Goal: Task Accomplishment & Management: Use online tool/utility

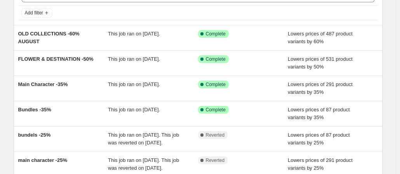
scroll to position [44, 0]
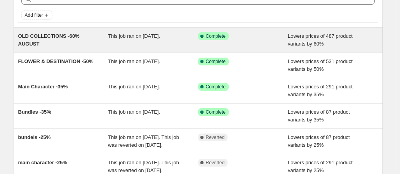
click at [265, 31] on div "OLD COLLECTIONS -60% AUGUST This job ran on [DATE]. Success Complete Complete L…" at bounding box center [198, 40] width 369 height 25
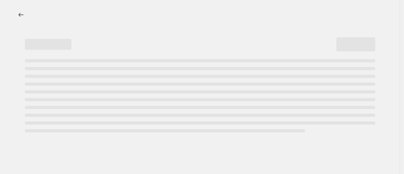
select select "percentage"
select select "collection"
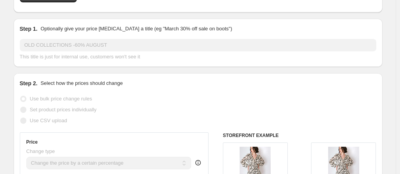
scroll to position [5, 0]
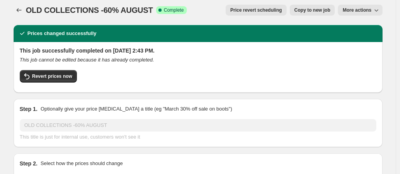
click at [370, 8] on span "More actions" at bounding box center [357, 10] width 29 height 6
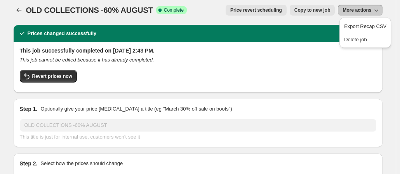
click at [370, 8] on span "More actions" at bounding box center [357, 10] width 29 height 6
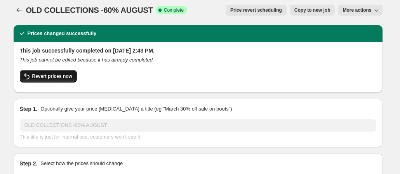
click at [53, 72] on button "Revert prices now" at bounding box center [48, 76] width 57 height 12
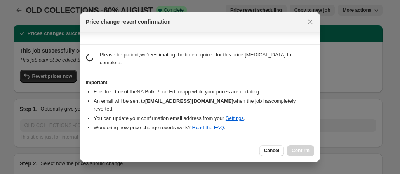
scroll to position [49, 0]
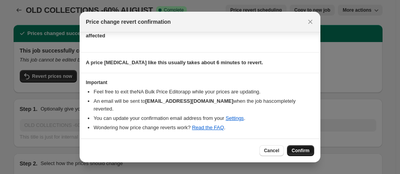
click at [292, 150] on span "Confirm" at bounding box center [301, 150] width 18 height 6
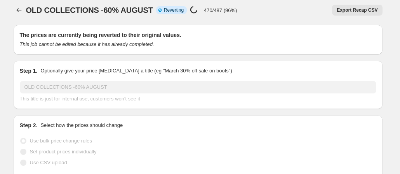
scroll to position [0, 0]
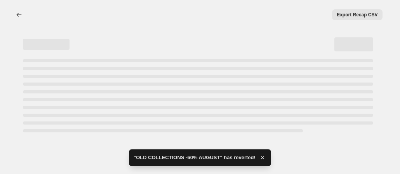
select select "percentage"
select select "collection"
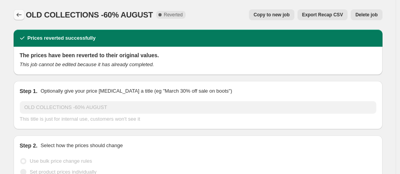
click at [21, 15] on icon "Price change jobs" at bounding box center [18, 15] width 5 height 4
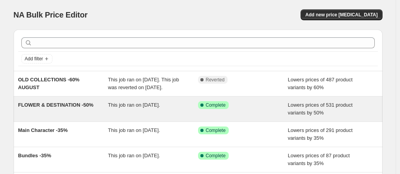
click at [89, 108] on span "FLOWER & DESTINATION -50%" at bounding box center [55, 105] width 75 height 6
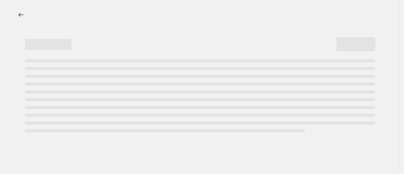
select select "percentage"
select select "collection"
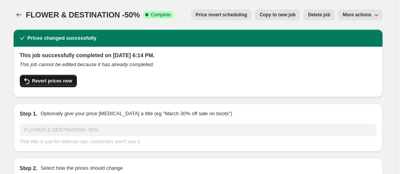
click at [58, 77] on button "Revert prices now" at bounding box center [48, 81] width 57 height 12
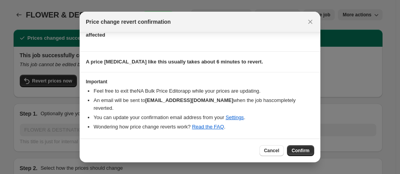
scroll to position [49, 0]
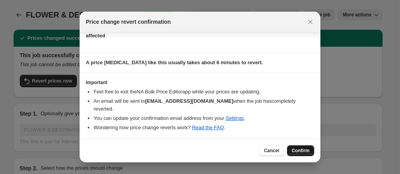
click at [302, 154] on button "Confirm" at bounding box center [300, 150] width 27 height 11
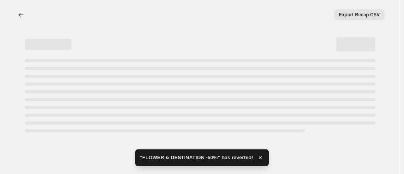
select select "percentage"
select select "collection"
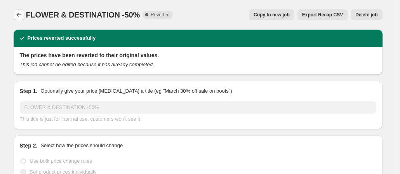
click at [24, 19] on button "Price change jobs" at bounding box center [19, 14] width 11 height 11
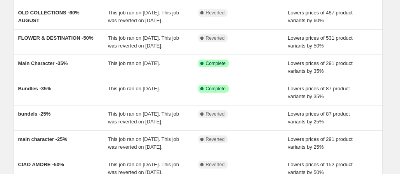
scroll to position [77, 0]
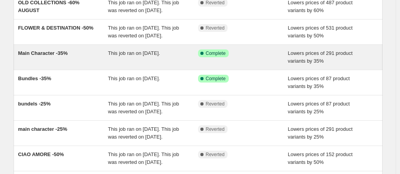
click at [173, 65] on div "This job ran on [DATE]." at bounding box center [153, 57] width 90 height 16
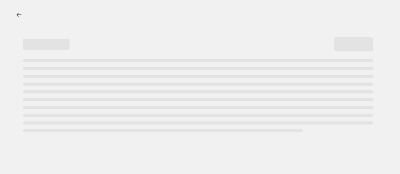
select select "percentage"
select select "collection"
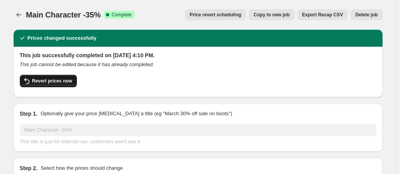
click at [60, 83] on span "Revert prices now" at bounding box center [52, 81] width 40 height 6
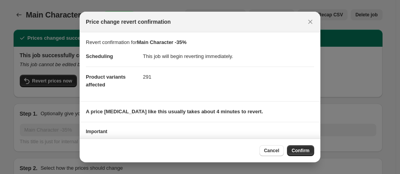
click at [286, 150] on div "Cancel Confirm" at bounding box center [287, 150] width 55 height 11
click at [299, 150] on span "Confirm" at bounding box center [301, 150] width 18 height 6
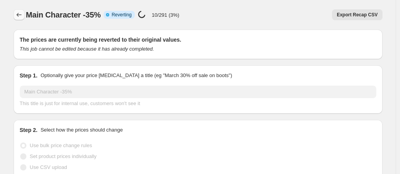
click at [23, 16] on icon "Price change jobs" at bounding box center [19, 15] width 8 height 8
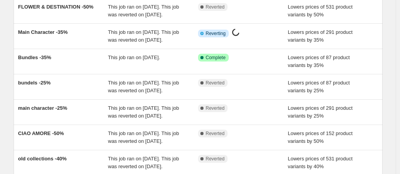
scroll to position [100, 0]
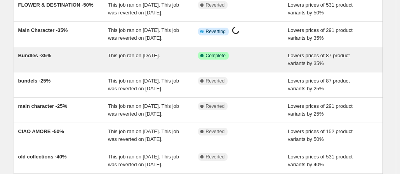
click at [98, 67] on div "Bundles -35%" at bounding box center [63, 60] width 90 height 16
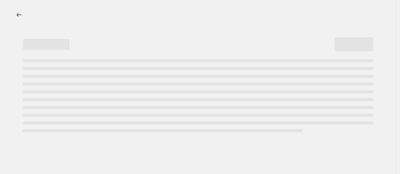
select select "percentage"
select select "collection"
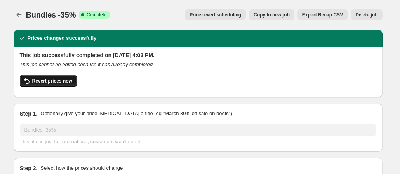
click at [59, 75] on button "Revert prices now" at bounding box center [48, 81] width 57 height 12
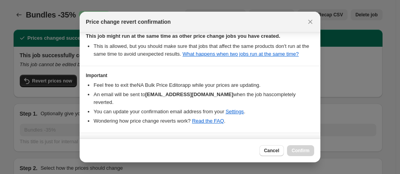
scroll to position [128, 0]
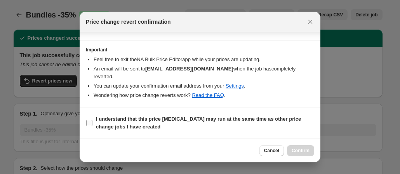
click at [92, 123] on span ":reg:" at bounding box center [89, 122] width 7 height 7
click at [92, 123] on input "I understand that this price [MEDICAL_DATA] may run at the same time as other p…" at bounding box center [89, 123] width 6 height 6
checkbox input "true"
click at [297, 152] on span "Confirm" at bounding box center [301, 150] width 18 height 6
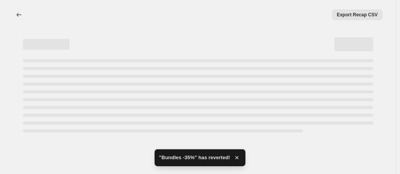
select select "percentage"
select select "collection"
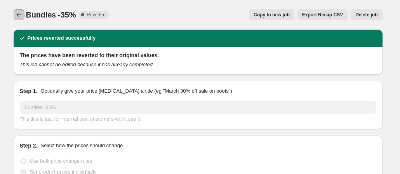
click at [19, 10] on button "Price change jobs" at bounding box center [19, 14] width 11 height 11
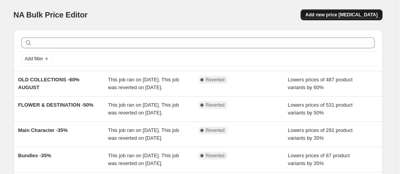
click at [364, 19] on button "Add new price [MEDICAL_DATA]" at bounding box center [342, 14] width 82 height 11
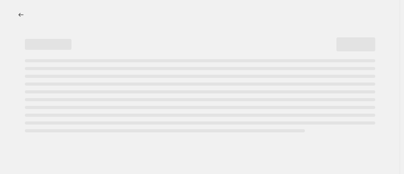
select select "percentage"
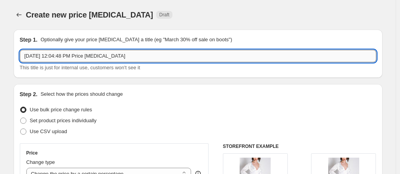
click at [247, 54] on input "[DATE] 12:04:48 PM Price [MEDICAL_DATA]" at bounding box center [198, 56] width 357 height 12
type input "-80% OLD COLLECTIONS"
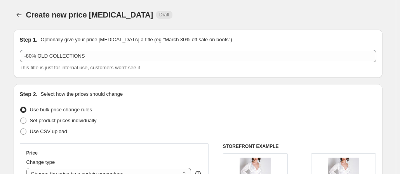
drag, startPoint x: 400, startPoint y: 42, endPoint x: 404, endPoint y: 35, distance: 8.3
click at [400, 35] on html "Home Settings Plans Skip to content Create new price [MEDICAL_DATA]. This page …" at bounding box center [200, 87] width 400 height 174
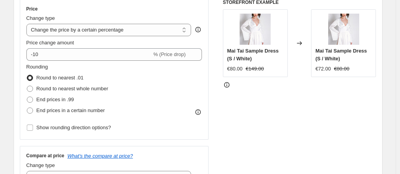
scroll to position [154, 0]
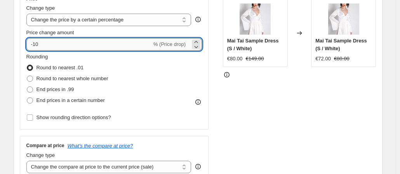
click at [128, 44] on input "-10" at bounding box center [89, 44] width 126 height 12
type input "-1"
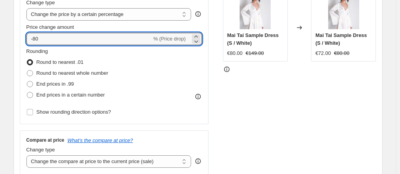
scroll to position [155, 0]
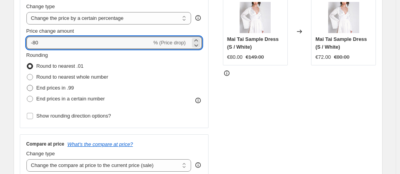
type input "-80"
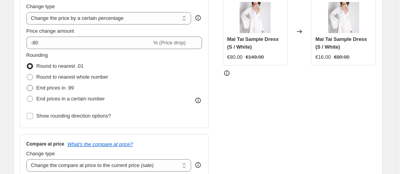
click at [58, 88] on span "End prices in .99" at bounding box center [56, 88] width 38 height 6
click at [27, 85] on input "End prices in .99" at bounding box center [27, 85] width 0 height 0
radio input "true"
drag, startPoint x: 396, startPoint y: 72, endPoint x: 396, endPoint y: 92, distance: 19.4
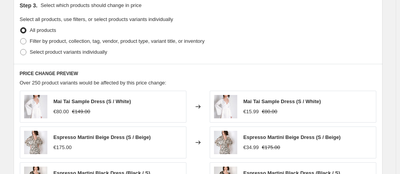
scroll to position [363, 0]
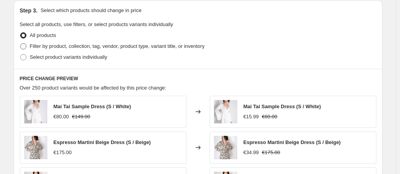
click at [104, 45] on span "Filter by product, collection, tag, vendor, product type, variant title, or inv…" at bounding box center [117, 46] width 175 height 6
click at [21, 44] on input "Filter by product, collection, tag, vendor, product type, variant title, or inv…" at bounding box center [20, 43] width 0 height 0
radio input "true"
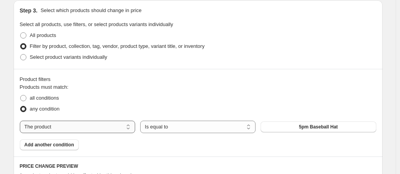
click at [109, 124] on select "The product The product's collection The product's tag The product's vendor The…" at bounding box center [77, 126] width 115 height 12
select select "collection"
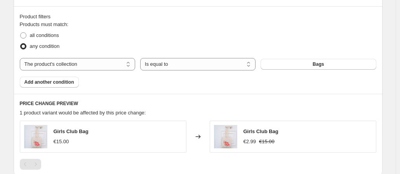
scroll to position [398, 0]
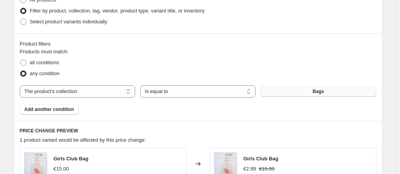
click at [338, 89] on button "Bags" at bounding box center [318, 91] width 115 height 11
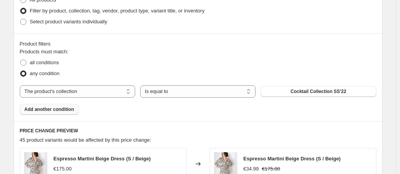
click at [40, 108] on span "Add another condition" at bounding box center [49, 109] width 50 height 6
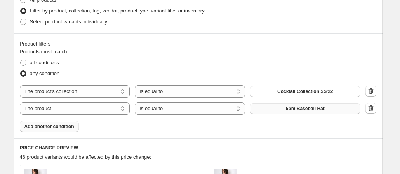
click at [305, 109] on span "5pm Baseball Hat" at bounding box center [305, 108] width 39 height 6
click at [58, 123] on span "Add another condition" at bounding box center [49, 126] width 50 height 6
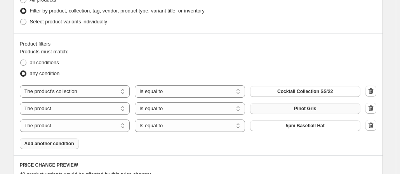
click at [291, 130] on div "The product The product's collection The product's tag The product's vendor The…" at bounding box center [190, 125] width 341 height 12
click at [301, 127] on span "5pm Baseball Hat" at bounding box center [305, 125] width 39 height 6
click at [50, 140] on span "Add another condition" at bounding box center [49, 143] width 50 height 6
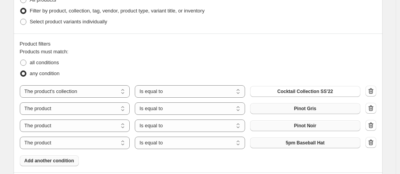
click at [283, 141] on button "5pm Baseball Hat" at bounding box center [305, 142] width 110 height 11
click at [368, 140] on button "button" at bounding box center [371, 142] width 11 height 11
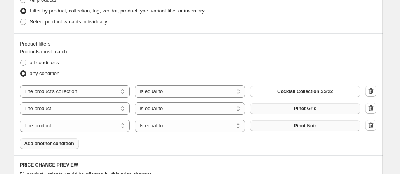
click at [374, 124] on icon "button" at bounding box center [371, 125] width 8 height 8
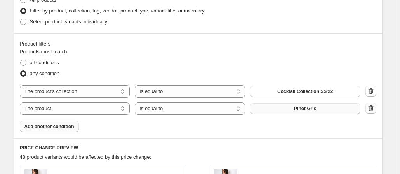
click at [371, 107] on icon "button" at bounding box center [370, 108] width 5 height 6
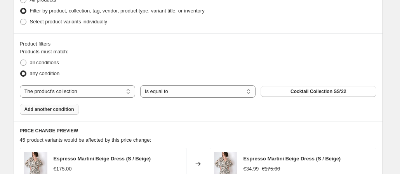
click at [63, 115] on div "Product filters Products must match: all conditions any condition The product T…" at bounding box center [198, 76] width 369 height 87
click at [56, 108] on span "Add another condition" at bounding box center [49, 109] width 50 height 6
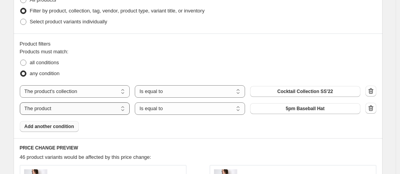
click at [95, 110] on select "The product The product's collection The product's tag The product's vendor The…" at bounding box center [75, 108] width 110 height 12
select select "collection"
click at [289, 105] on button "Bags" at bounding box center [305, 108] width 110 height 11
click at [63, 129] on button "Add another condition" at bounding box center [49, 126] width 59 height 11
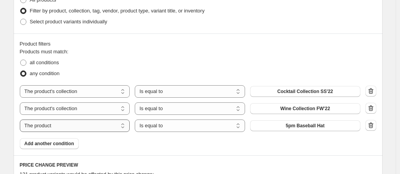
click at [76, 123] on select "The product The product's collection The product's tag The product's vendor The…" at bounding box center [75, 125] width 110 height 12
select select "collection"
click at [280, 126] on button "Bags" at bounding box center [305, 125] width 110 height 11
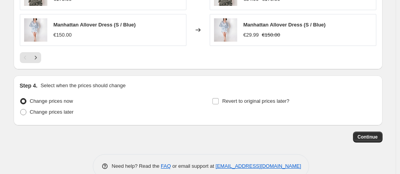
scroll to position [722, 0]
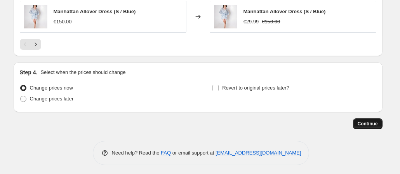
click at [371, 123] on span "Continue" at bounding box center [368, 123] width 20 height 6
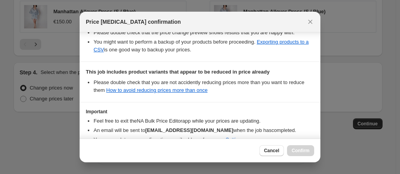
scroll to position [203, 0]
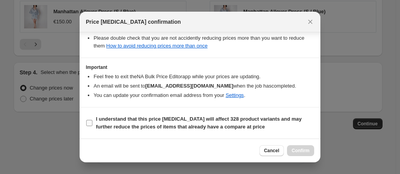
click at [88, 122] on input "I understand that this price [MEDICAL_DATA] will affect 328 product variants an…" at bounding box center [89, 123] width 6 height 6
checkbox input "true"
click at [304, 152] on span "Confirm" at bounding box center [301, 150] width 18 height 6
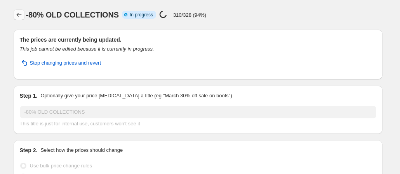
click at [23, 14] on icon "Price change jobs" at bounding box center [19, 15] width 8 height 8
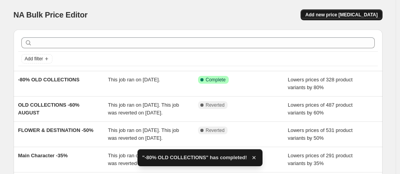
click at [331, 12] on button "Add new price [MEDICAL_DATA]" at bounding box center [342, 14] width 82 height 11
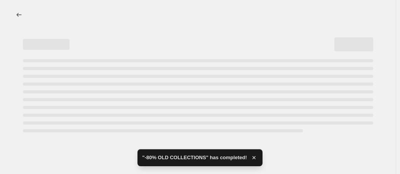
select select "percentage"
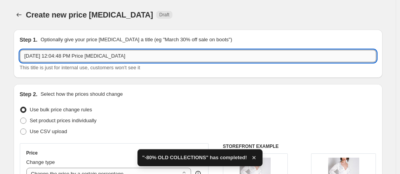
click at [95, 56] on input "[DATE] 12:04:48 PM Price [MEDICAL_DATA]" at bounding box center [198, 56] width 357 height 12
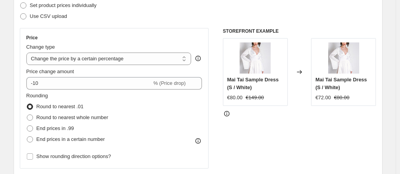
scroll to position [113, 0]
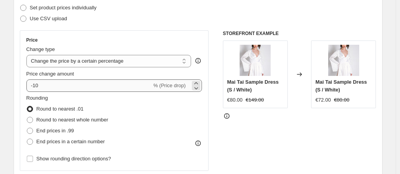
type input "70%"
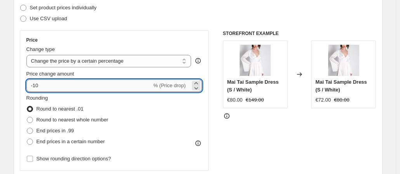
click at [142, 87] on input "-10" at bounding box center [89, 85] width 126 height 12
type input "-1"
type input "-70"
click at [70, 129] on span "End prices in .99" at bounding box center [56, 130] width 38 height 6
click at [27, 128] on input "End prices in .99" at bounding box center [27, 127] width 0 height 0
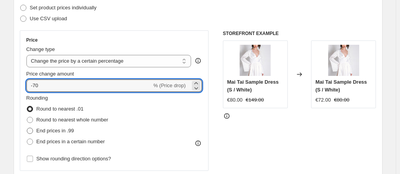
radio input "true"
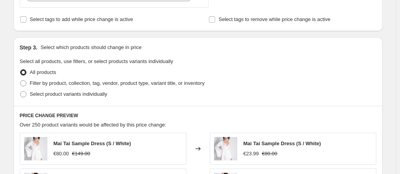
scroll to position [338, 0]
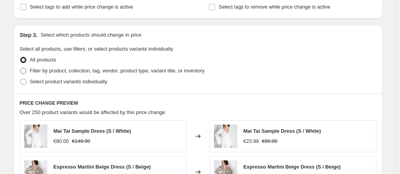
click at [194, 68] on span "Filter by product, collection, tag, vendor, product type, variant title, or inv…" at bounding box center [117, 71] width 175 height 6
click at [21, 68] on input "Filter by product, collection, tag, vendor, product type, variant title, or inv…" at bounding box center [20, 68] width 0 height 0
radio input "true"
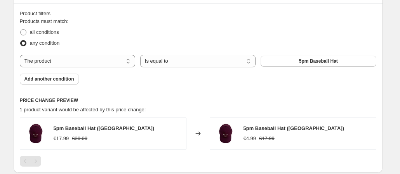
scroll to position [429, 0]
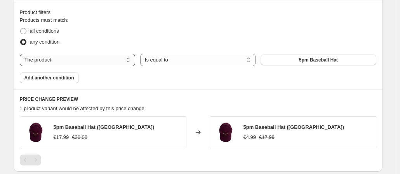
click at [77, 55] on select "The product The product's collection The product's tag The product's vendor The…" at bounding box center [77, 60] width 115 height 12
select select "collection"
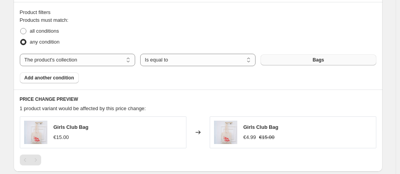
click at [310, 61] on button "Bags" at bounding box center [318, 59] width 115 height 11
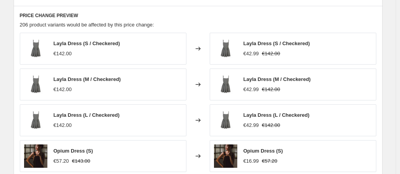
scroll to position [688, 0]
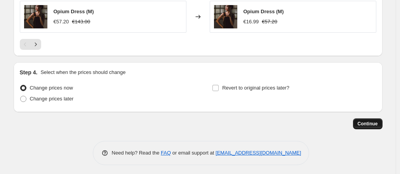
click at [368, 121] on span "Continue" at bounding box center [368, 123] width 20 height 6
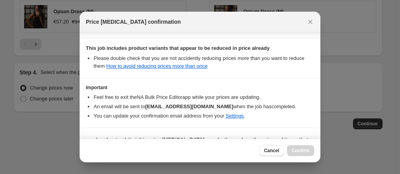
scroll to position [152, 0]
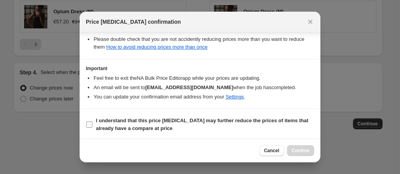
click at [87, 125] on input "I understand that this price [MEDICAL_DATA] may further reduce the prices of it…" at bounding box center [89, 124] width 6 height 6
checkbox input "true"
click at [293, 150] on span "Confirm" at bounding box center [301, 150] width 18 height 6
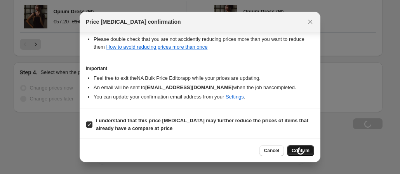
type input "70%"
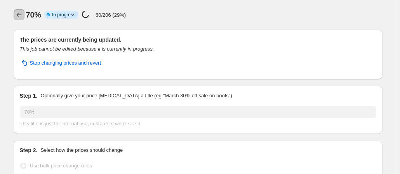
click at [17, 14] on icon "Price change jobs" at bounding box center [19, 15] width 8 height 8
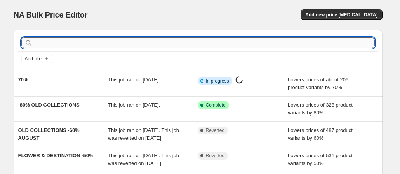
click at [86, 44] on input "text" at bounding box center [204, 42] width 341 height 11
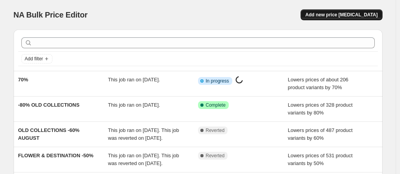
click at [351, 12] on span "Add new price [MEDICAL_DATA]" at bounding box center [341, 15] width 72 height 6
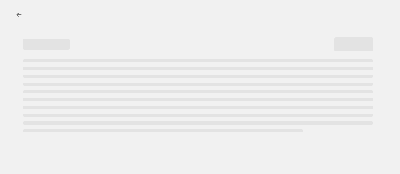
select select "percentage"
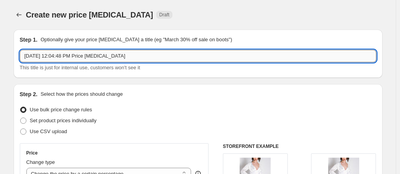
click at [114, 54] on input "[DATE] 12:04:48 PM Price [MEDICAL_DATA]" at bounding box center [198, 56] width 357 height 12
type input "-50%"
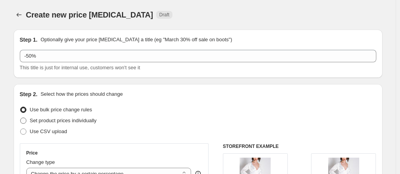
click at [79, 122] on span "Set product prices individually" at bounding box center [63, 120] width 67 height 6
click at [21, 118] on input "Set product prices individually" at bounding box center [20, 117] width 0 height 0
radio input "true"
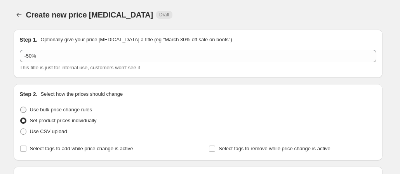
click at [72, 112] on span "Use bulk price change rules" at bounding box center [61, 109] width 62 height 6
click at [21, 107] on input "Use bulk price change rules" at bounding box center [20, 106] width 0 height 0
radio input "true"
select select "percentage"
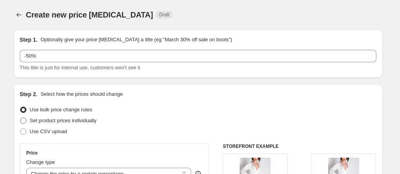
click at [89, 121] on span "Set product prices individually" at bounding box center [63, 120] width 67 height 6
click at [21, 118] on input "Set product prices individually" at bounding box center [20, 117] width 0 height 0
radio input "true"
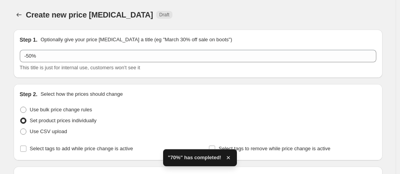
drag, startPoint x: 404, startPoint y: 15, endPoint x: 400, endPoint y: 107, distance: 91.8
click at [400, 107] on html "Home Settings Plans Skip to content Create new price [MEDICAL_DATA]. This page …" at bounding box center [200, 87] width 400 height 174
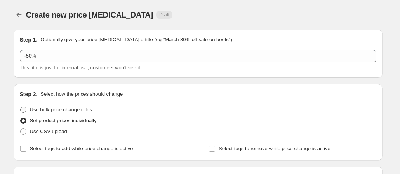
click at [48, 112] on span "Use bulk price change rules" at bounding box center [61, 109] width 62 height 6
click at [21, 107] on input "Use bulk price change rules" at bounding box center [20, 106] width 0 height 0
radio input "true"
select select "percentage"
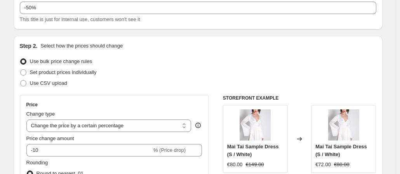
scroll to position [47, 0]
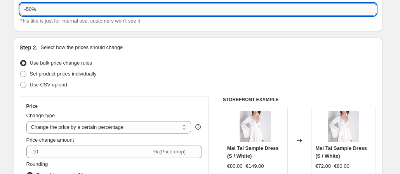
click at [33, 9] on input "-50%" at bounding box center [198, 9] width 357 height 12
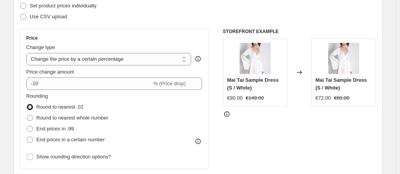
scroll to position [123, 0]
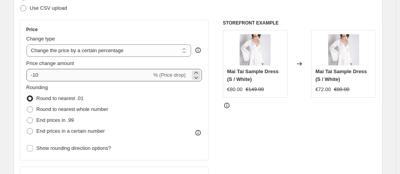
type input "-60%"
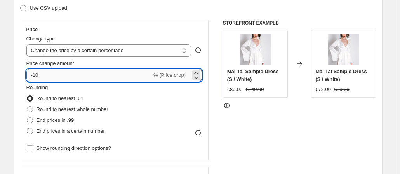
click at [127, 78] on input "-10" at bounding box center [89, 75] width 126 height 12
type input "-1"
type input "-60"
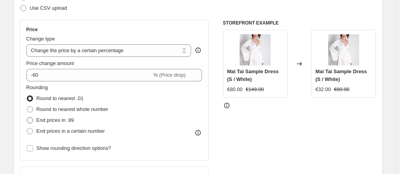
click at [65, 117] on span "End prices in .99" at bounding box center [56, 120] width 38 height 6
click at [27, 117] on input "End prices in .99" at bounding box center [27, 117] width 0 height 0
radio input "true"
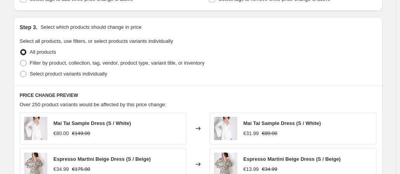
scroll to position [342, 0]
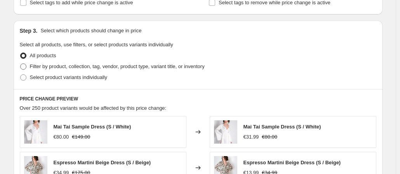
click at [183, 63] on span "Filter by product, collection, tag, vendor, product type, variant title, or inv…" at bounding box center [117, 67] width 175 height 8
click at [21, 63] on input "Filter by product, collection, tag, vendor, product type, variant title, or inv…" at bounding box center [20, 63] width 0 height 0
radio input "true"
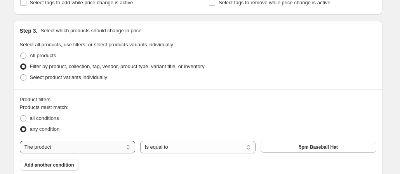
click at [106, 142] on select "The product The product's collection The product's tag The product's vendor The…" at bounding box center [77, 147] width 115 height 12
select select "collection"
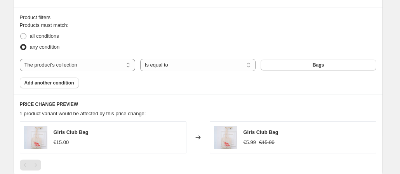
scroll to position [448, 0]
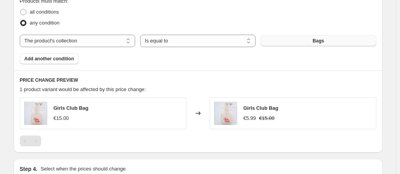
click at [340, 38] on button "Bags" at bounding box center [318, 40] width 115 height 11
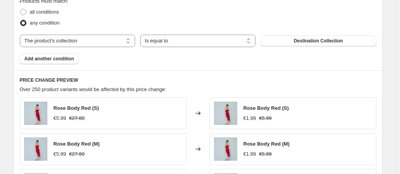
scroll to position [296, 0]
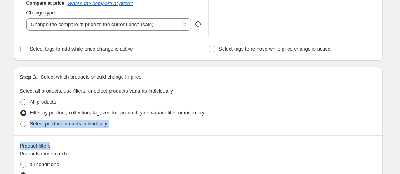
drag, startPoint x: 394, startPoint y: 115, endPoint x: 389, endPoint y: 139, distance: 25.0
click at [389, 139] on div "Create new price [MEDICAL_DATA]. This page is ready Create new price [MEDICAL_D…" at bounding box center [198, 136] width 388 height 864
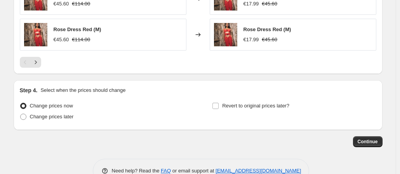
scroll to position [681, 0]
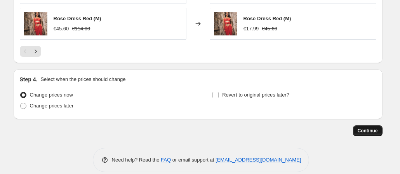
click at [375, 128] on span "Continue" at bounding box center [368, 130] width 20 height 6
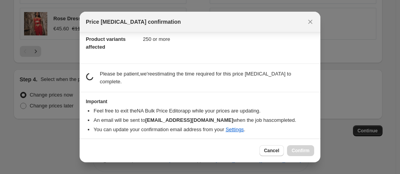
scroll to position [89, 0]
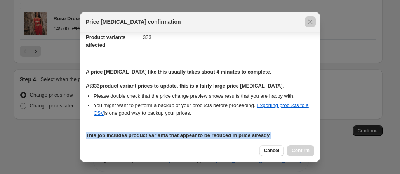
drag, startPoint x: 321, startPoint y: 87, endPoint x: 312, endPoint y: 124, distance: 37.6
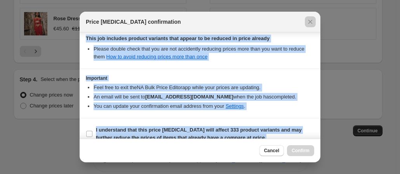
scroll to position [203, 0]
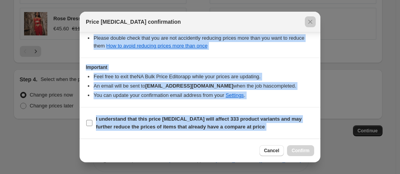
click at [86, 131] on label "I understand that this price [MEDICAL_DATA] will affect 333 product variants an…" at bounding box center [200, 122] width 229 height 19
click at [86, 126] on input "I understand that this price [MEDICAL_DATA] will affect 333 product variants an…" at bounding box center [89, 123] width 6 height 6
checkbox input "true"
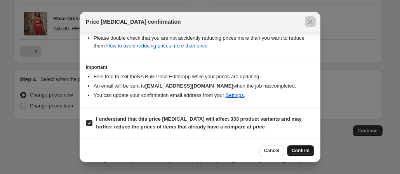
click at [295, 150] on span "Confirm" at bounding box center [301, 150] width 18 height 6
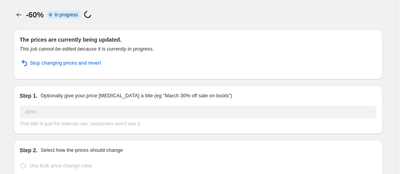
click at [21, 14] on icon "Price change jobs" at bounding box center [19, 15] width 8 height 8
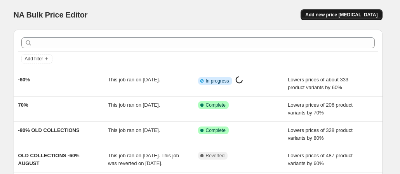
click at [348, 17] on span "Add new price [MEDICAL_DATA]" at bounding box center [341, 15] width 72 height 6
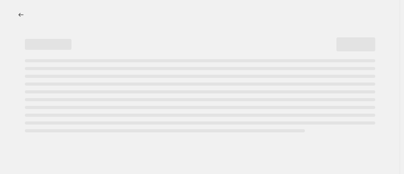
select select "percentage"
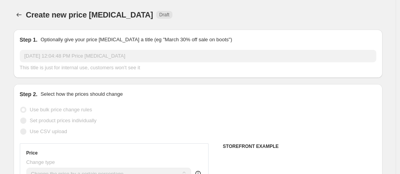
click at [163, 59] on input "[DATE] 12:04:48 PM Price [MEDICAL_DATA]" at bounding box center [198, 56] width 357 height 12
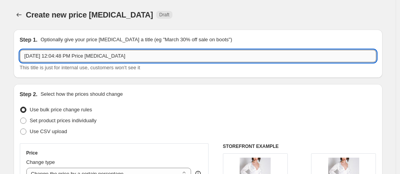
click at [163, 59] on input "[DATE] 12:04:48 PM Price [MEDICAL_DATA]" at bounding box center [198, 56] width 357 height 12
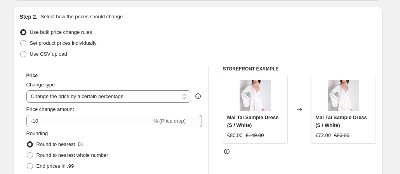
scroll to position [91, 0]
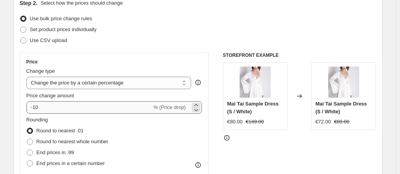
type input "-50%"
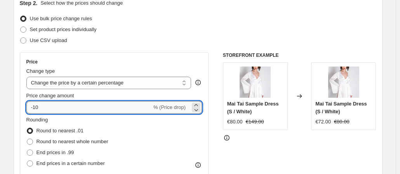
click at [89, 105] on input "-10" at bounding box center [89, 107] width 126 height 12
type input "-1"
type input "-50"
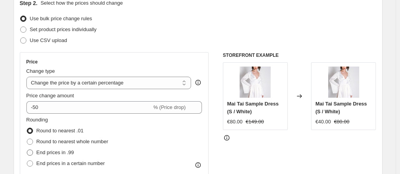
click at [64, 150] on span "End prices in .99" at bounding box center [56, 152] width 38 height 6
click at [27, 150] on input "End prices in .99" at bounding box center [27, 149] width 0 height 0
radio input "true"
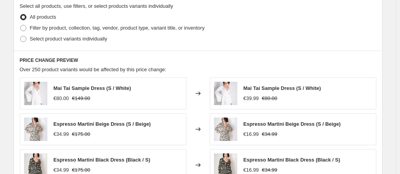
scroll to position [385, 0]
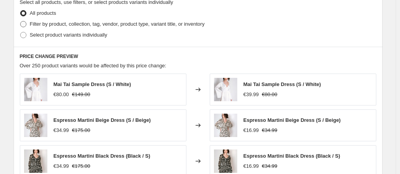
click at [173, 24] on span "Filter by product, collection, tag, vendor, product type, variant title, or inv…" at bounding box center [117, 24] width 175 height 6
click at [21, 21] on input "Filter by product, collection, tag, vendor, product type, variant title, or inv…" at bounding box center [20, 21] width 0 height 0
radio input "true"
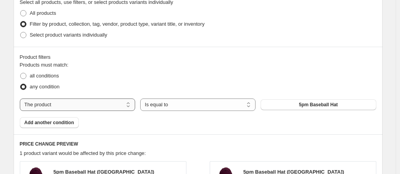
click at [122, 101] on select "The product The product's collection The product's tag The product's vendor The…" at bounding box center [77, 104] width 115 height 12
select select "collection"
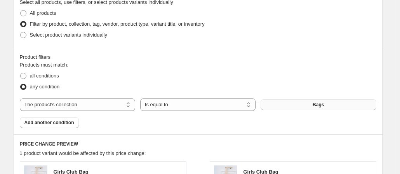
click at [322, 102] on span "Bags" at bounding box center [318, 104] width 11 height 6
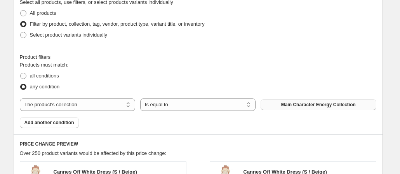
click at [64, 122] on span "Add another condition" at bounding box center [49, 122] width 50 height 6
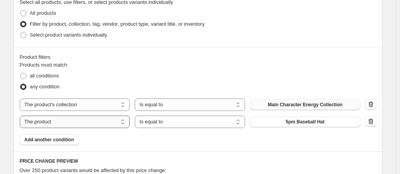
click at [72, 121] on select "The product The product's collection The product's tag The product's vendor The…" at bounding box center [75, 121] width 110 height 12
select select "collection"
click at [288, 122] on button "Bags" at bounding box center [305, 121] width 110 height 11
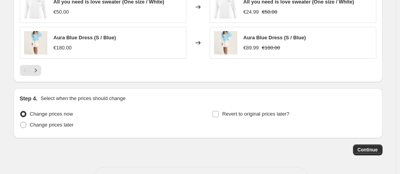
scroll to position [705, 0]
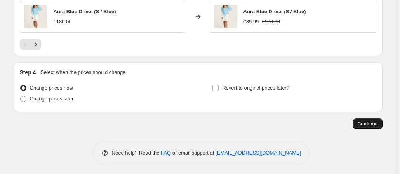
click at [366, 122] on span "Continue" at bounding box center [368, 123] width 20 height 6
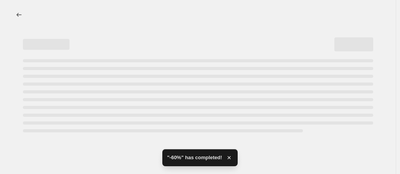
scroll to position [0, 0]
select select "percentage"
select select "collection"
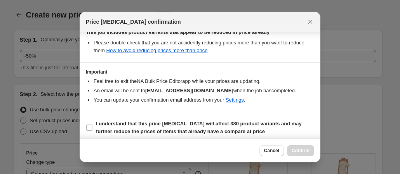
scroll to position [203, 0]
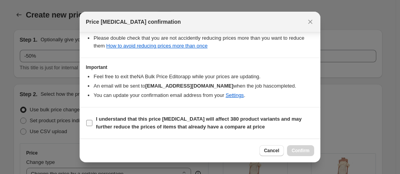
click at [89, 123] on input "I understand that this price [MEDICAL_DATA] will affect 380 product variants an…" at bounding box center [89, 123] width 6 height 6
checkbox input "true"
click at [302, 148] on span "Confirm" at bounding box center [301, 150] width 18 height 6
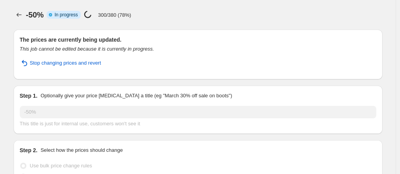
select select "percentage"
select select "collection"
